Goal: Transaction & Acquisition: Purchase product/service

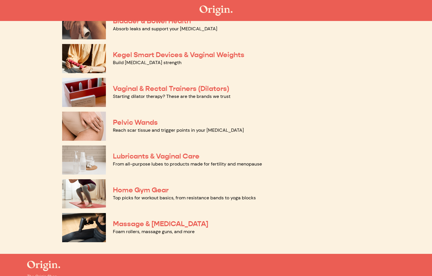
scroll to position [212, 0]
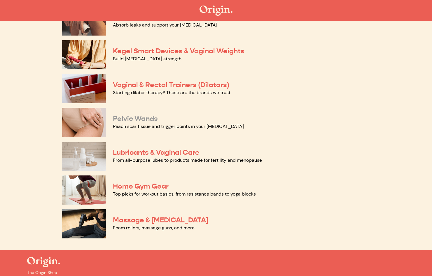
click at [144, 118] on link "Pelvic Wands" at bounding box center [135, 118] width 45 height 9
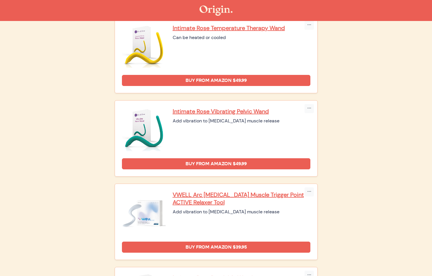
scroll to position [152, 0]
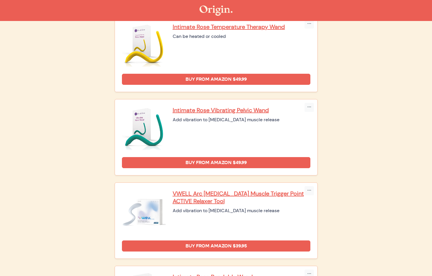
click at [217, 124] on div "Intimate Rose Vibrating Pelvic Wand Add vibration to pelvic floor muscle release" at bounding box center [242, 128] width 138 height 44
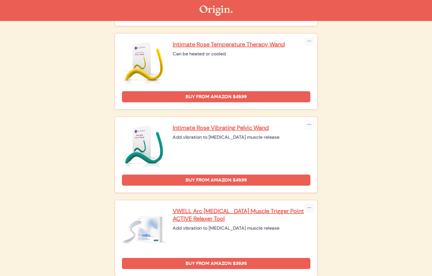
scroll to position [133, 0]
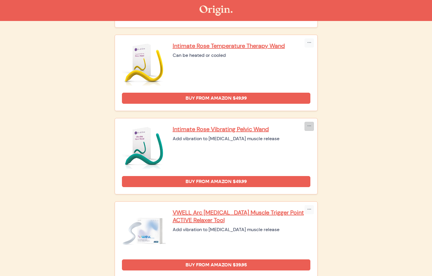
click at [307, 125] on icon "button" at bounding box center [309, 126] width 4 height 5
click at [284, 146] on div "Intimate Rose Vibrating Pelvic Wand Add vibration to pelvic floor muscle release" at bounding box center [242, 147] width 138 height 44
click at [222, 139] on div "Add vibration to pelvic floor muscle release" at bounding box center [242, 138] width 138 height 7
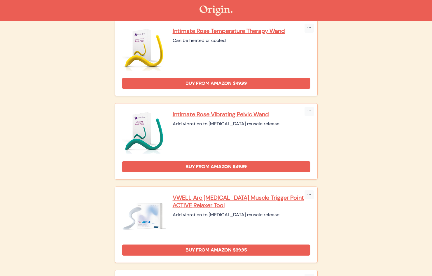
scroll to position [148, 0]
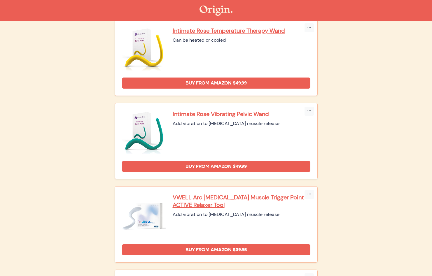
click at [216, 114] on p "Intimate Rose Vibrating Pelvic Wand" at bounding box center [242, 114] width 138 height 8
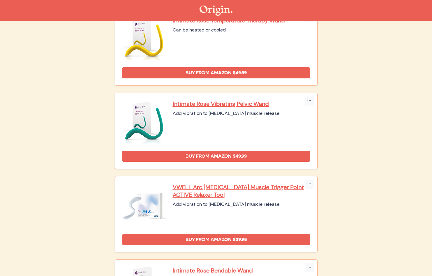
scroll to position [159, 0]
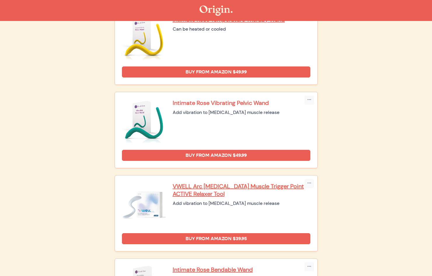
click at [211, 104] on p "Intimate Rose Vibrating Pelvic Wand" at bounding box center [242, 103] width 138 height 8
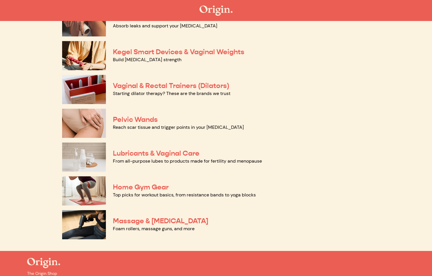
scroll to position [212, 0]
